Goal: Information Seeking & Learning: Learn about a topic

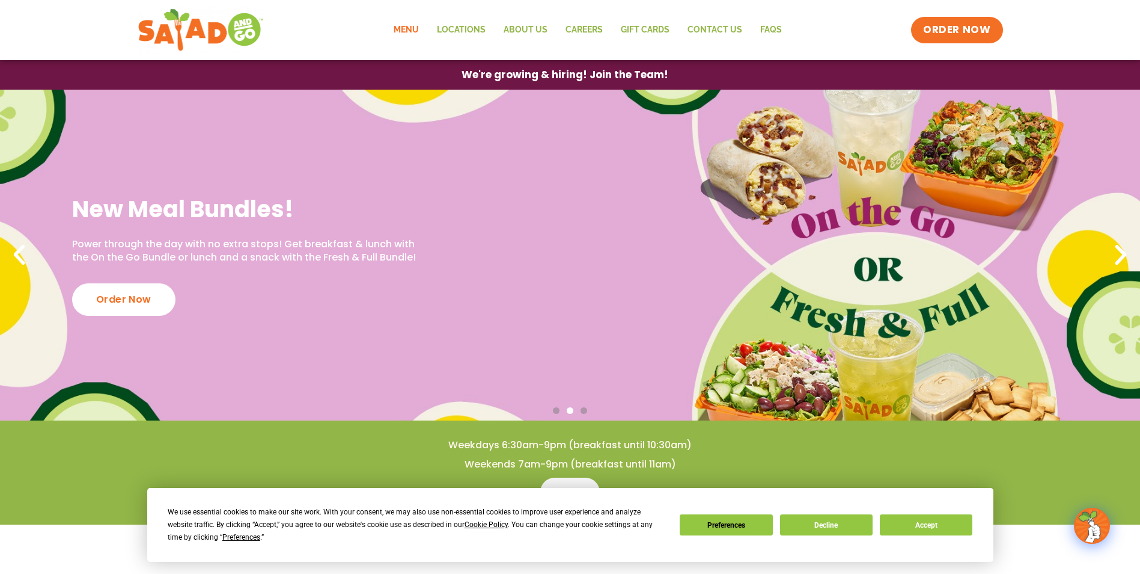
click at [405, 29] on link "Menu" at bounding box center [406, 30] width 43 height 28
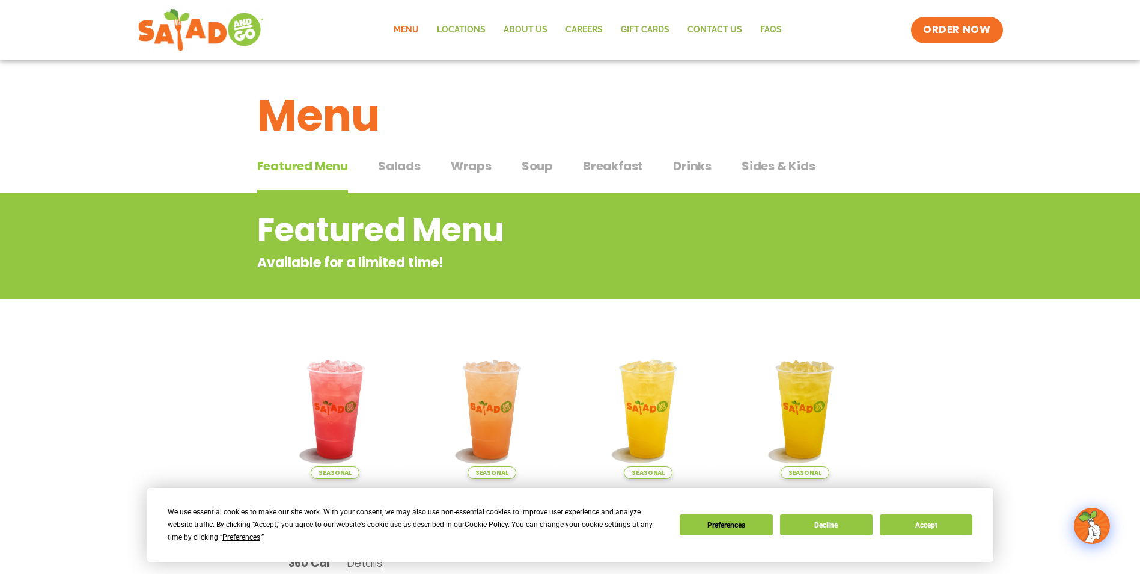
click at [409, 167] on span "Salads" at bounding box center [399, 166] width 43 height 18
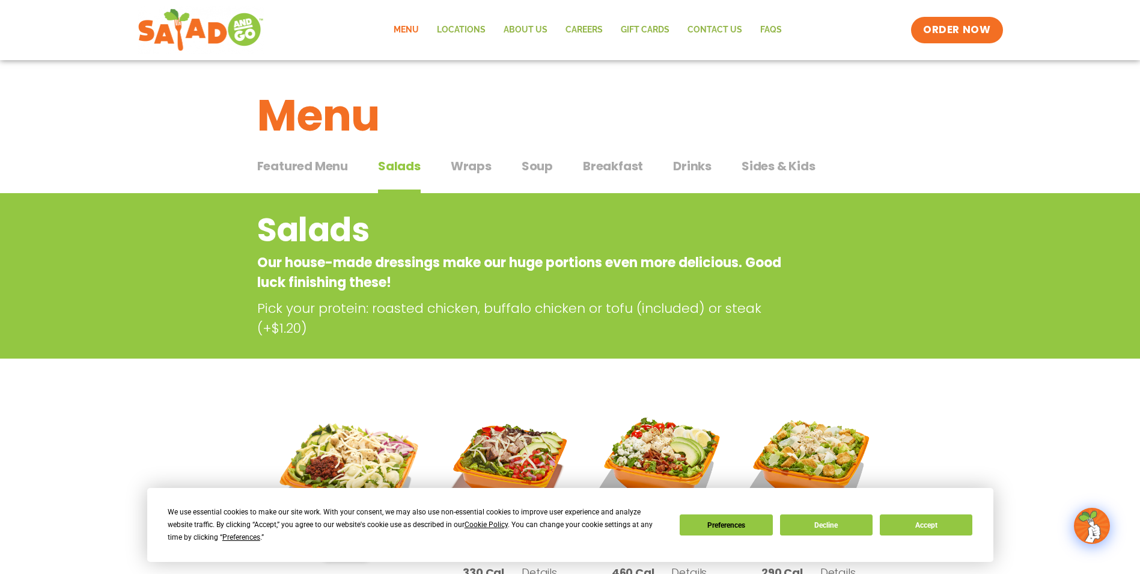
click at [477, 166] on span "Wraps" at bounding box center [471, 166] width 41 height 18
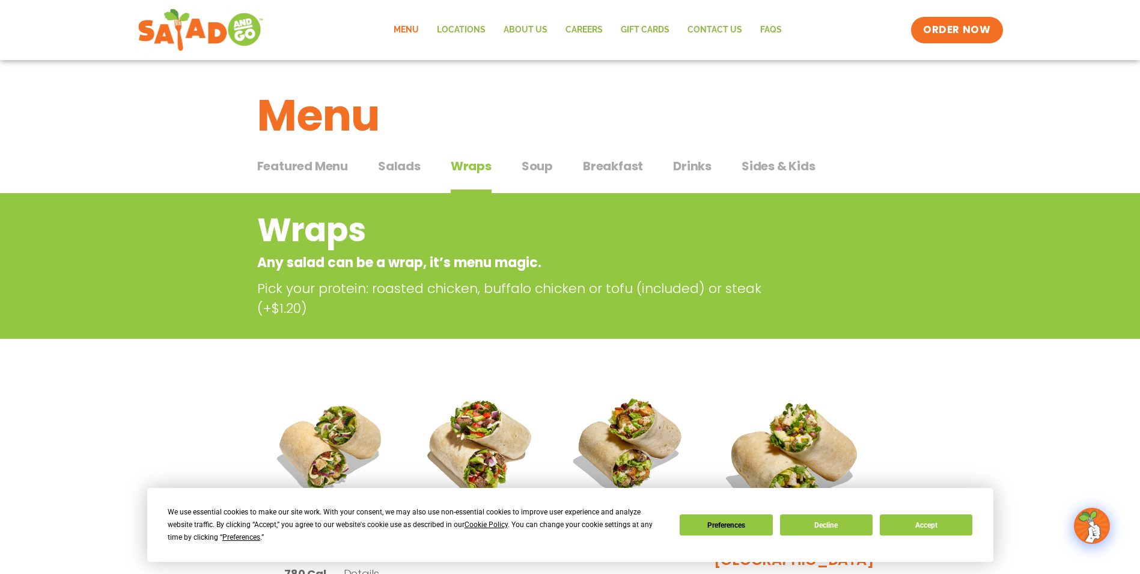
click at [538, 170] on span "Soup" at bounding box center [537, 166] width 31 height 18
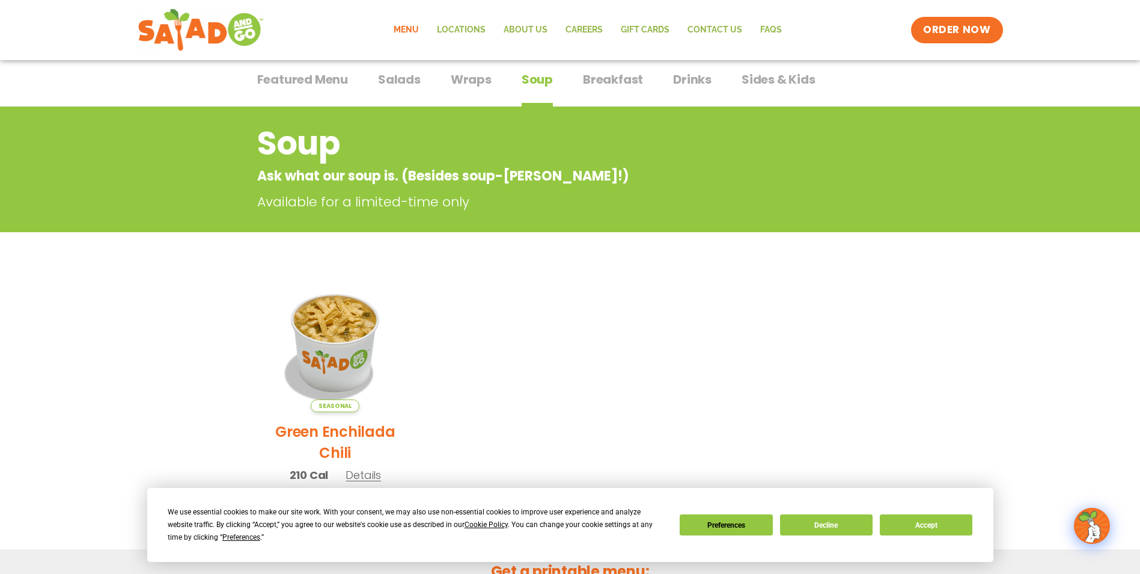
scroll to position [75, 0]
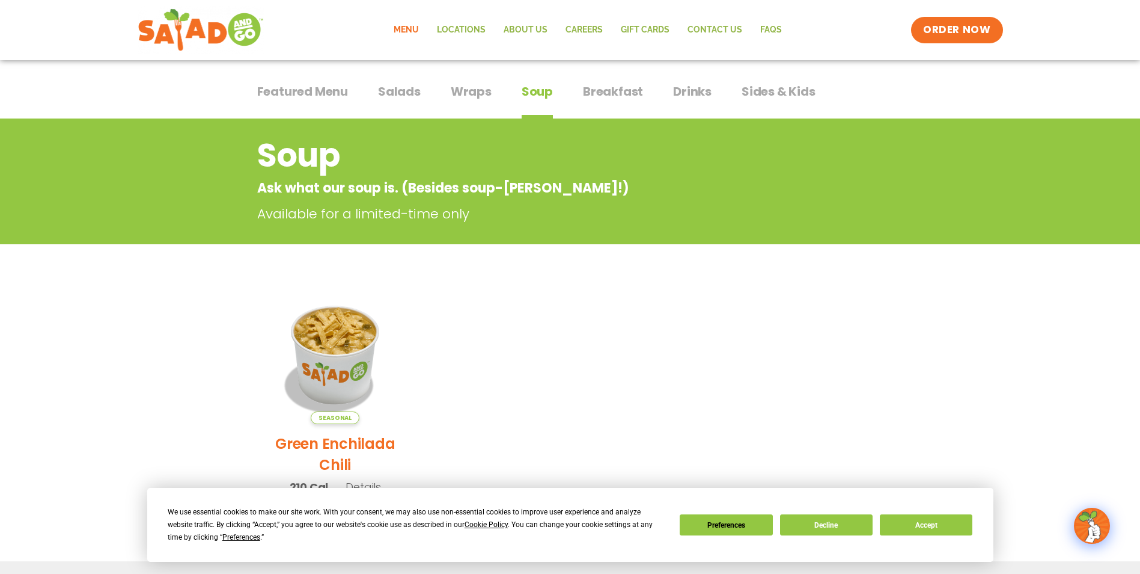
click at [768, 90] on span "Sides & Kids" at bounding box center [779, 91] width 74 height 18
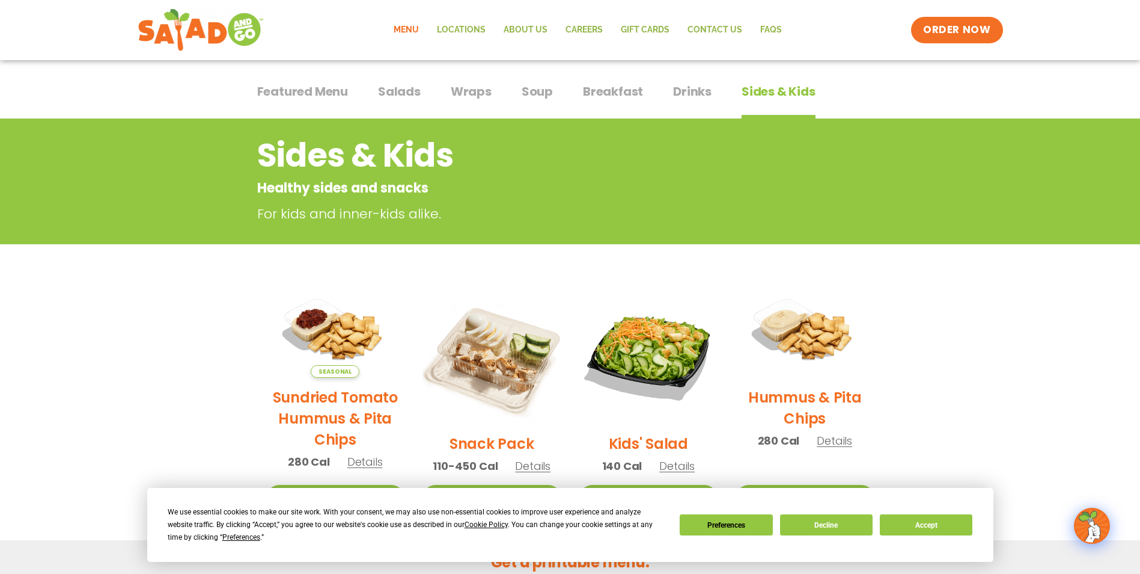
click at [458, 94] on span "Wraps" at bounding box center [471, 91] width 41 height 18
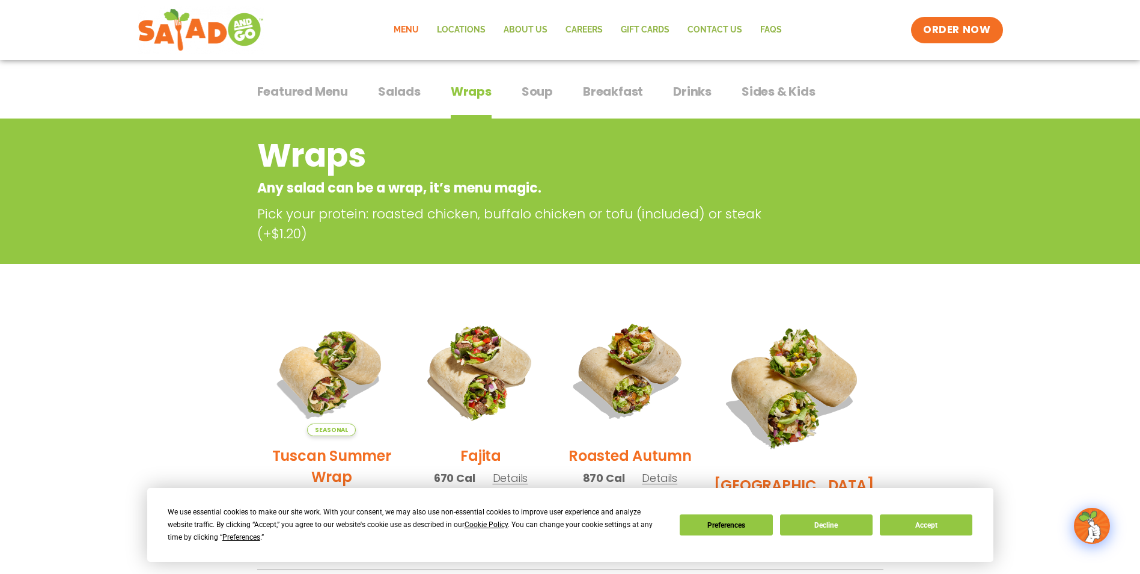
click at [402, 96] on span "Salads" at bounding box center [399, 91] width 43 height 18
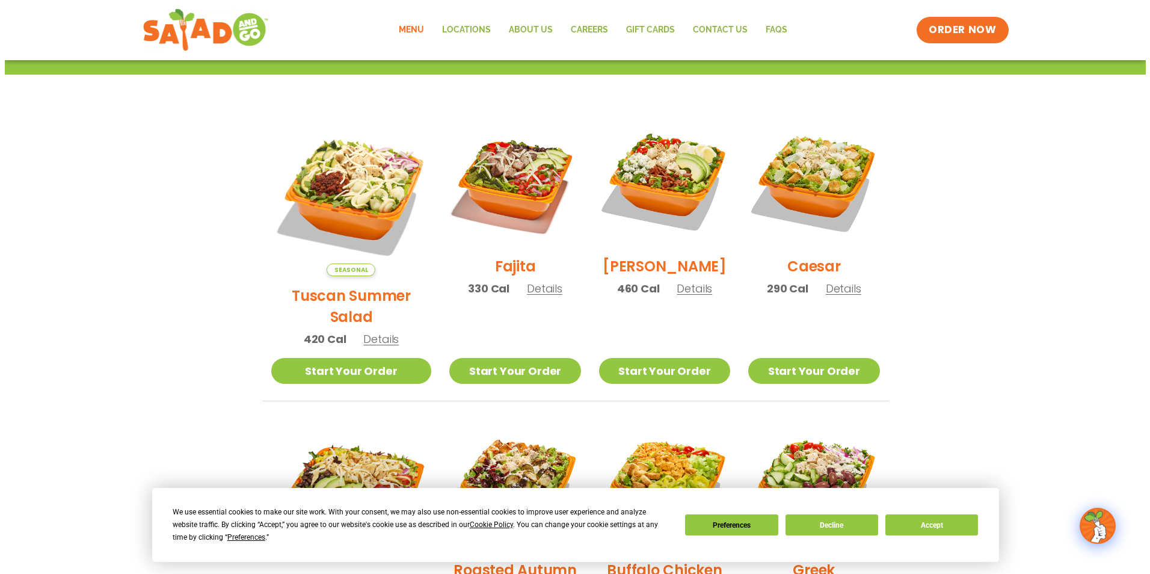
scroll to position [275, 0]
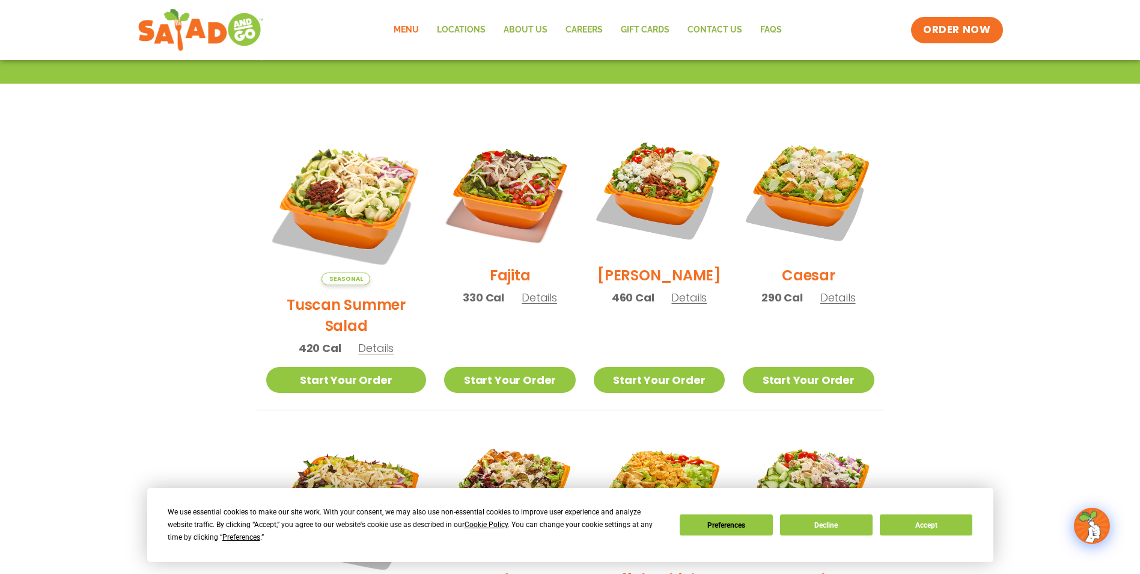
click at [525, 305] on span "Details" at bounding box center [539, 297] width 35 height 15
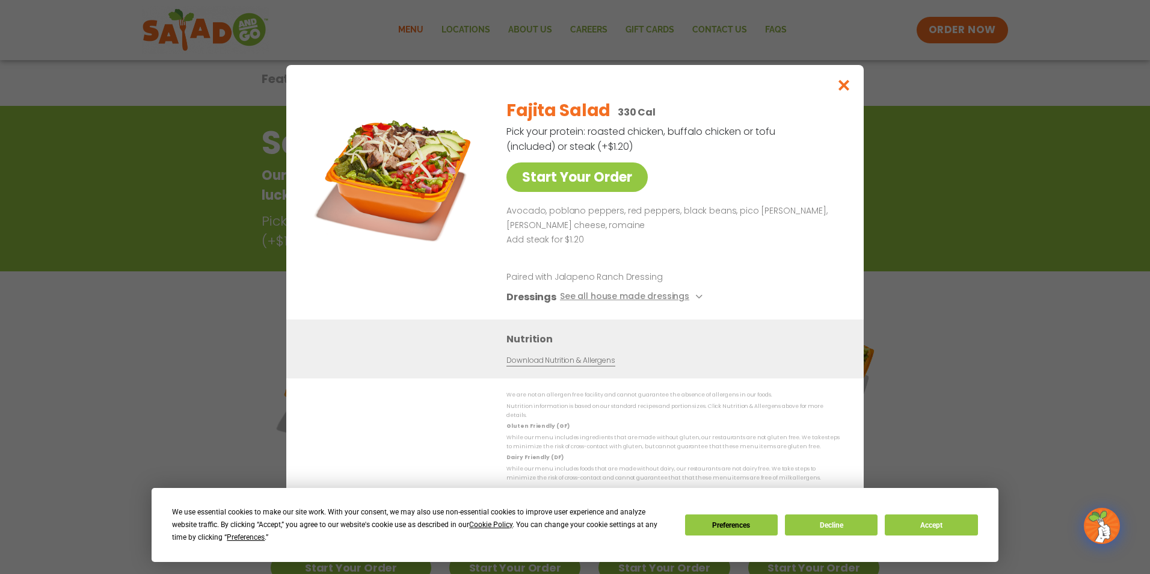
scroll to position [75, 0]
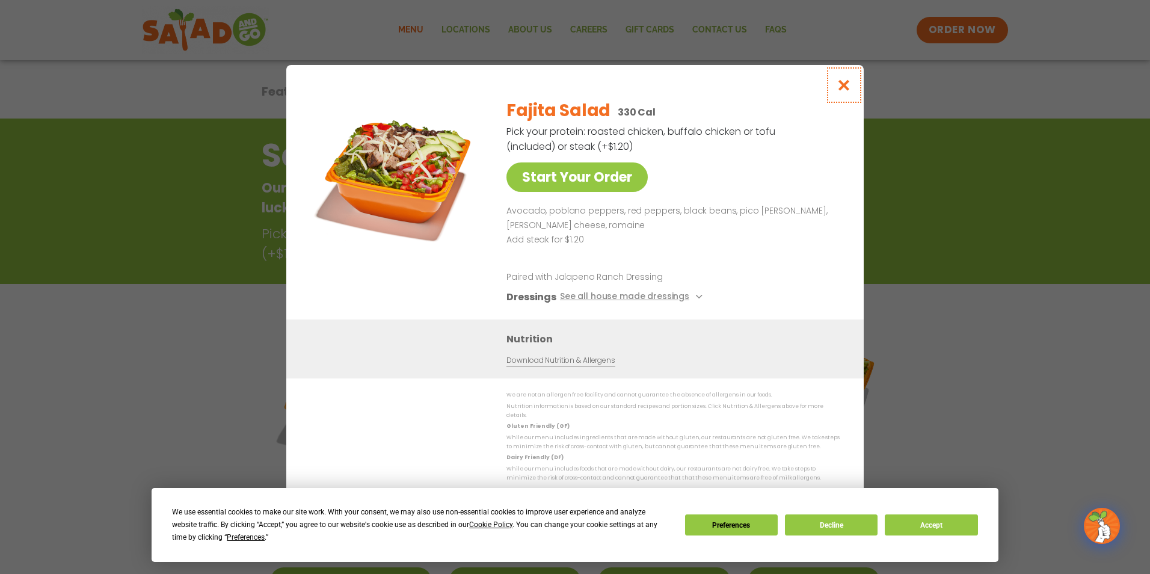
click at [846, 91] on icon "Close modal" at bounding box center [843, 85] width 15 height 13
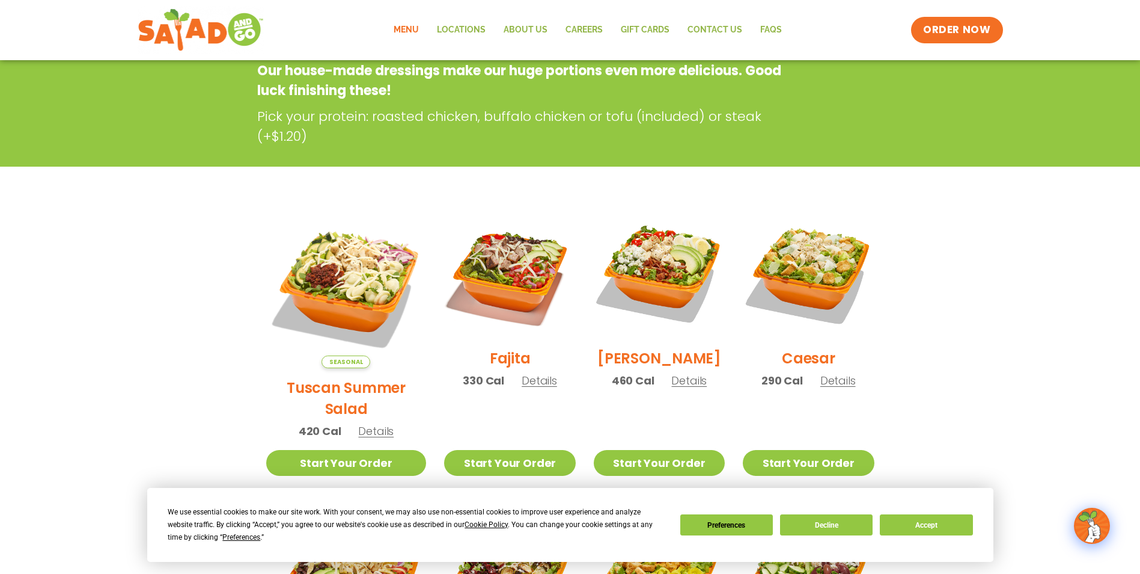
scroll to position [193, 0]
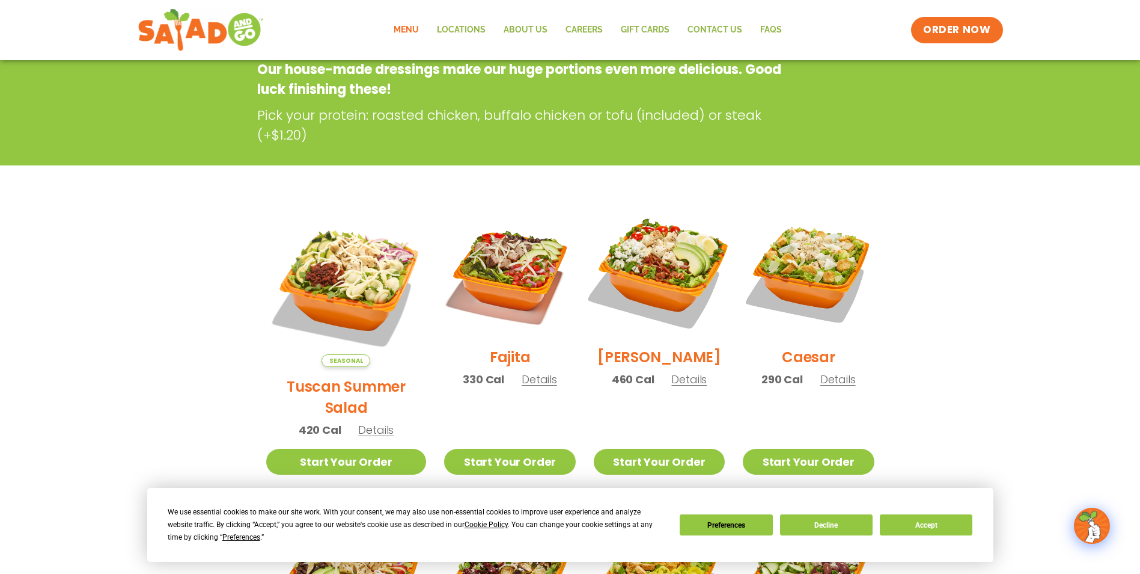
click at [678, 280] on img at bounding box center [660, 272] width 154 height 154
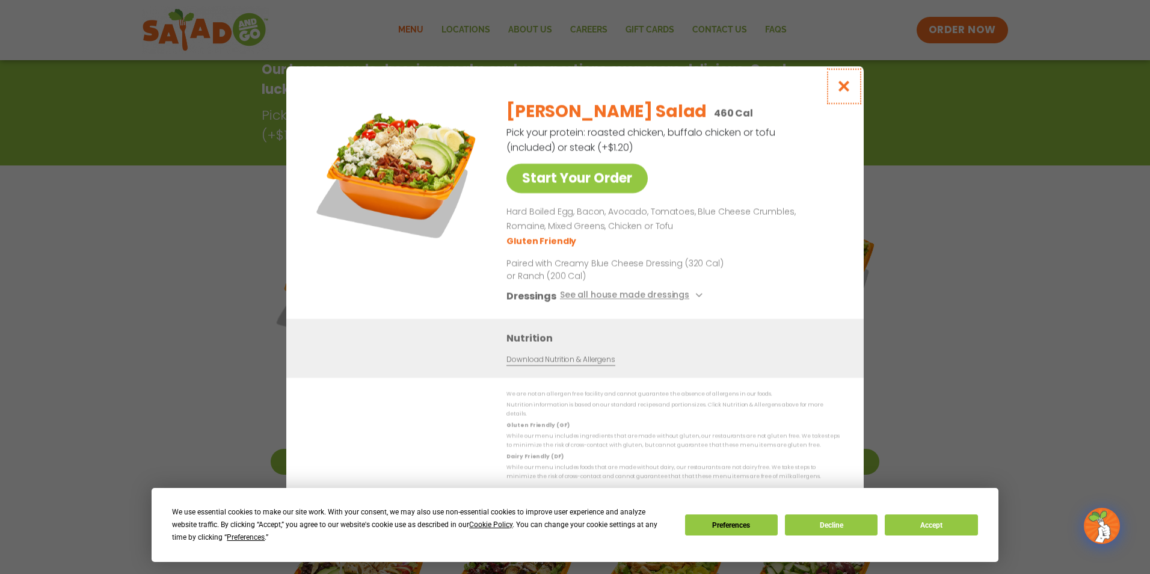
click at [851, 92] on icon "Close modal" at bounding box center [843, 86] width 15 height 13
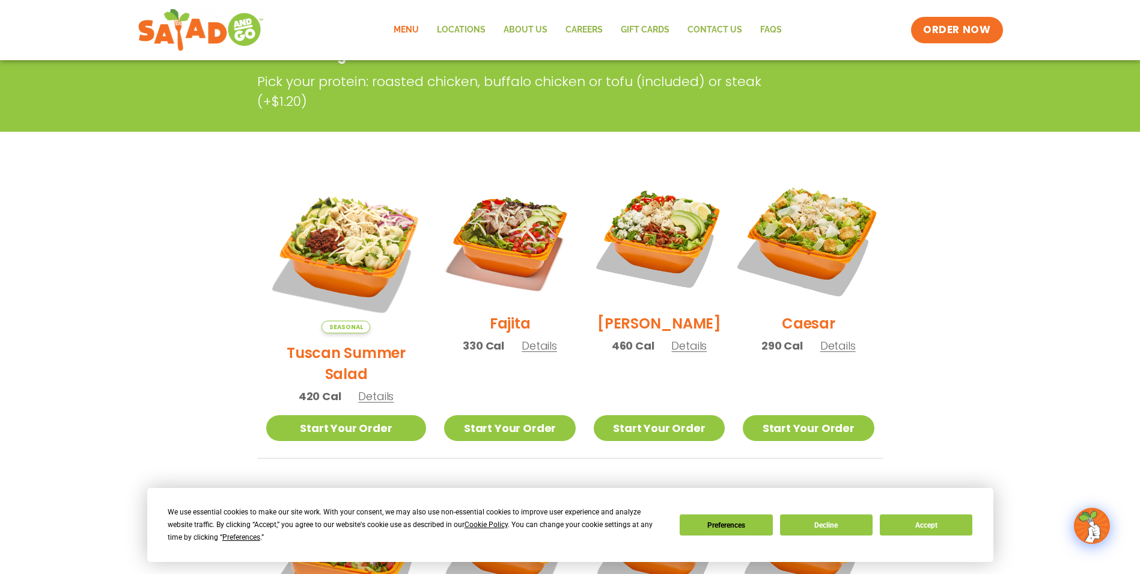
scroll to position [253, 0]
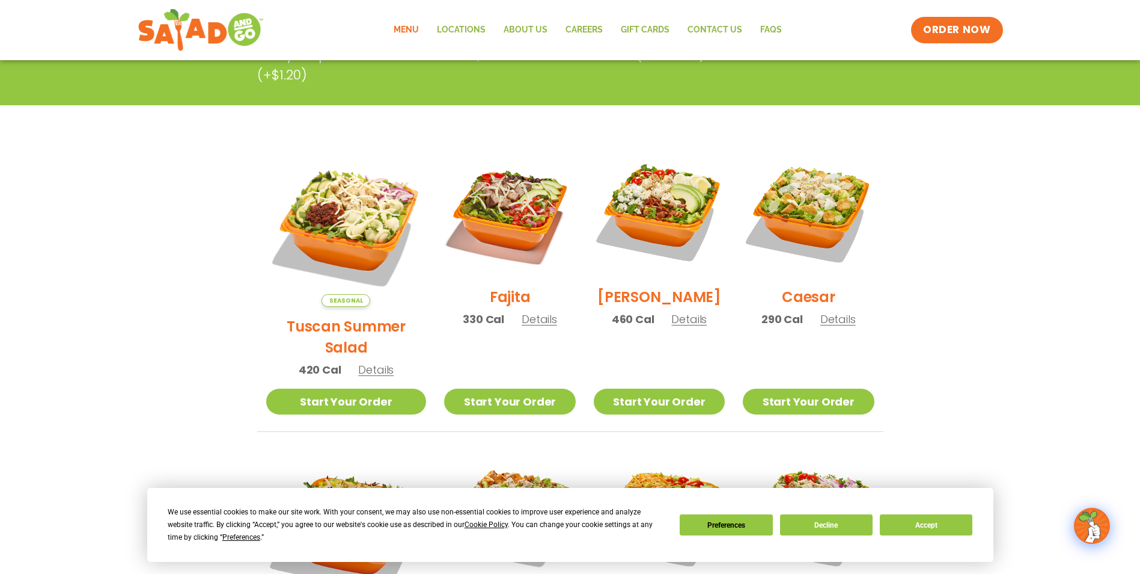
click at [376, 362] on span "Details" at bounding box center [375, 369] width 35 height 15
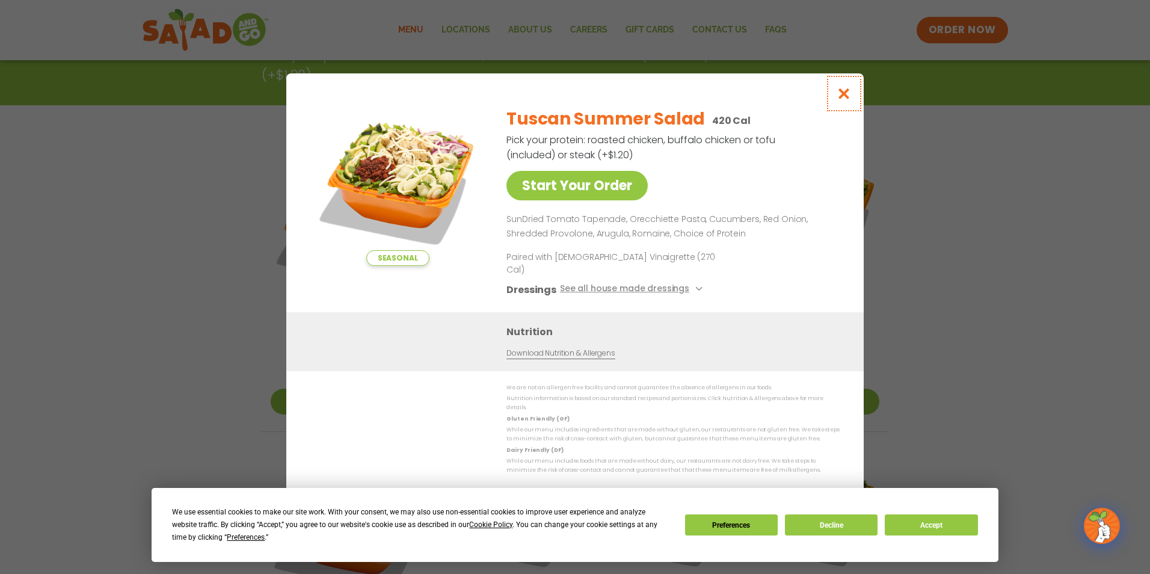
click at [848, 100] on icon "Close modal" at bounding box center [843, 93] width 15 height 13
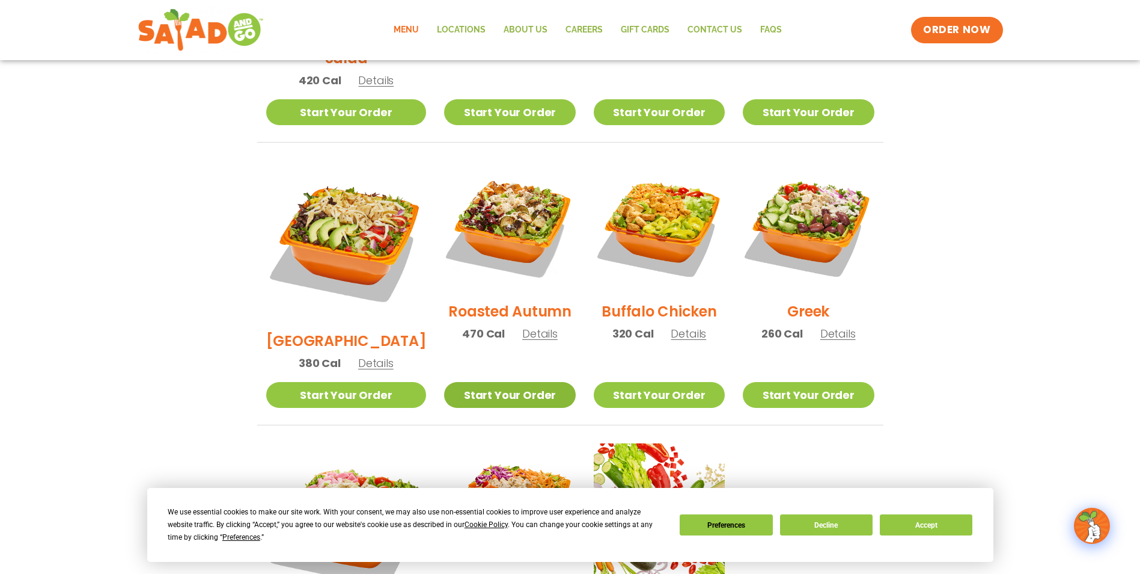
scroll to position [554, 0]
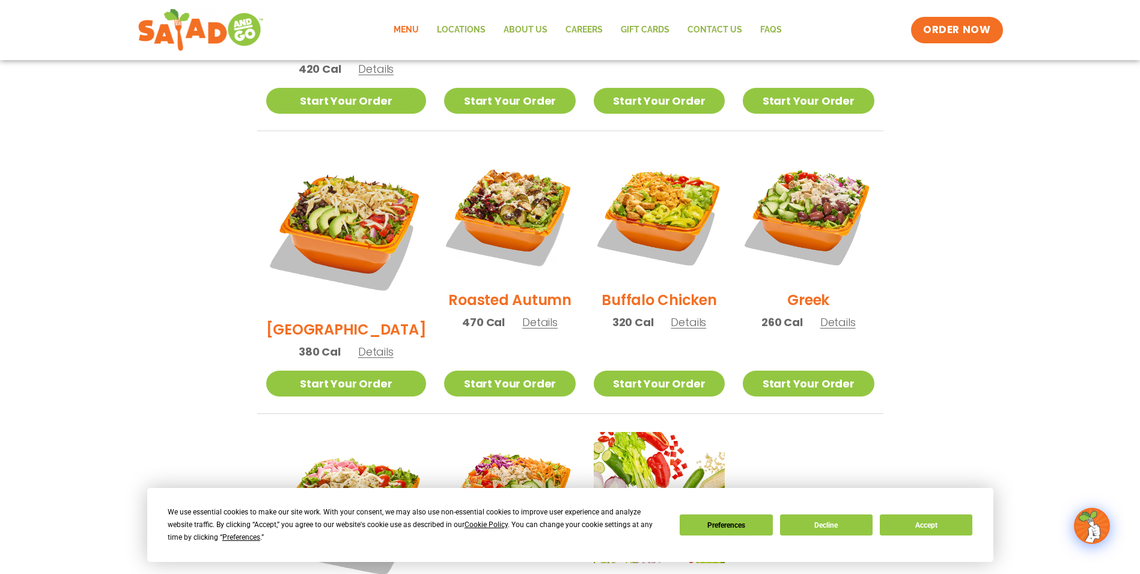
click at [539, 306] on div "Roasted Autumn 470 Cal Details" at bounding box center [509, 245] width 131 height 192
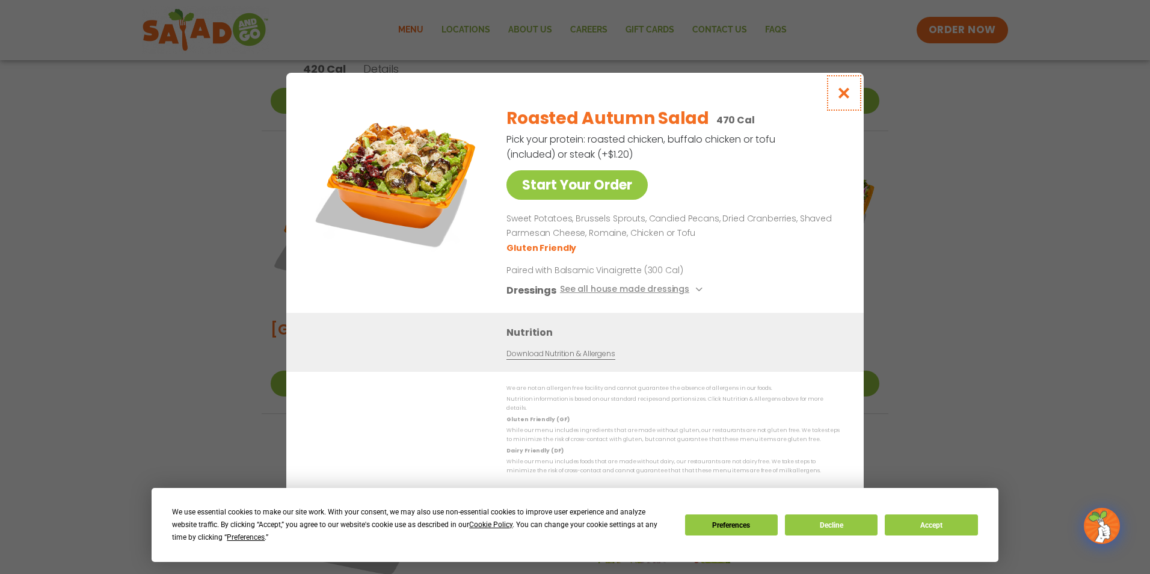
click at [842, 97] on icon "Close modal" at bounding box center [843, 93] width 15 height 13
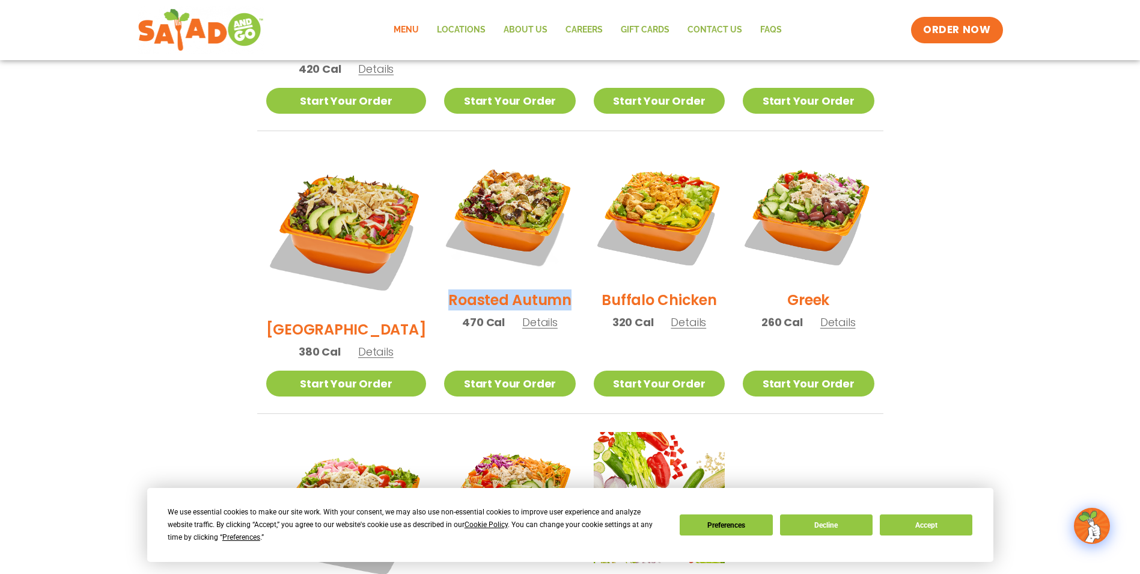
drag, startPoint x: 427, startPoint y: 283, endPoint x: 563, endPoint y: 284, distance: 136.5
click at [563, 284] on li "Roasted Autumn 470 Cal Details Start Your Order Start Your Order Roasted Autumn…" at bounding box center [509, 281] width 149 height 265
copy h2 "Roasted Autumn"
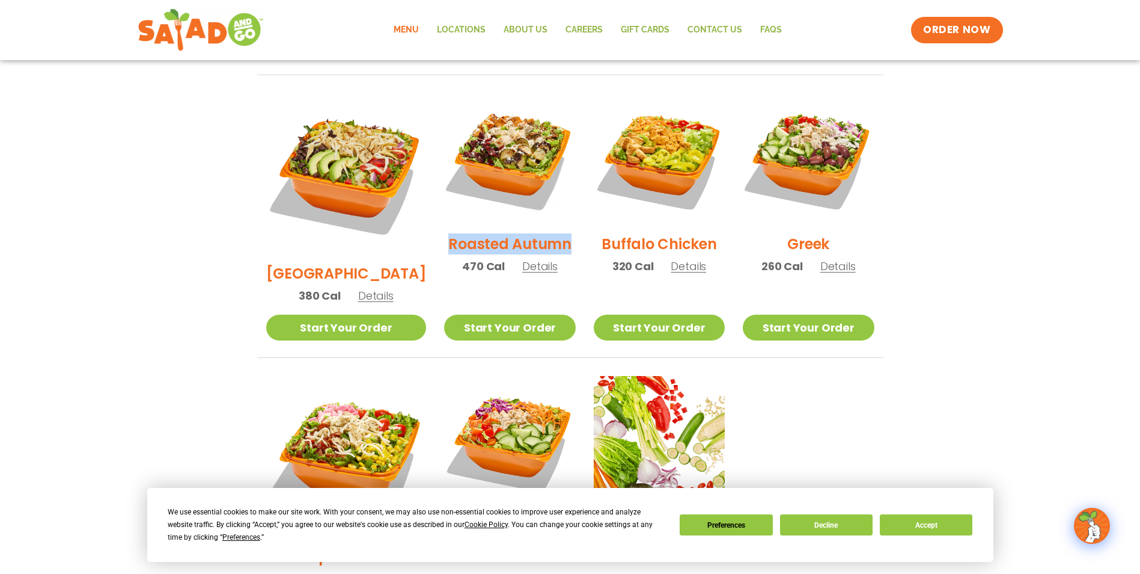
scroll to position [794, 0]
